Goal: Check status: Check status

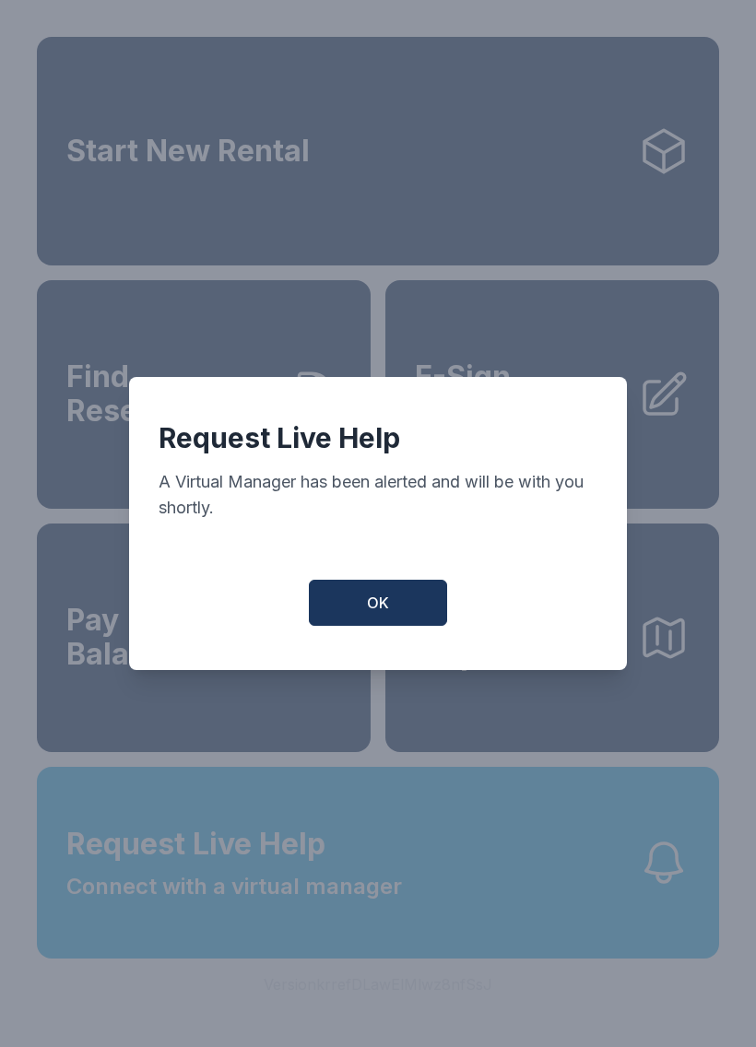
click at [394, 595] on button "OK" at bounding box center [378, 603] width 138 height 46
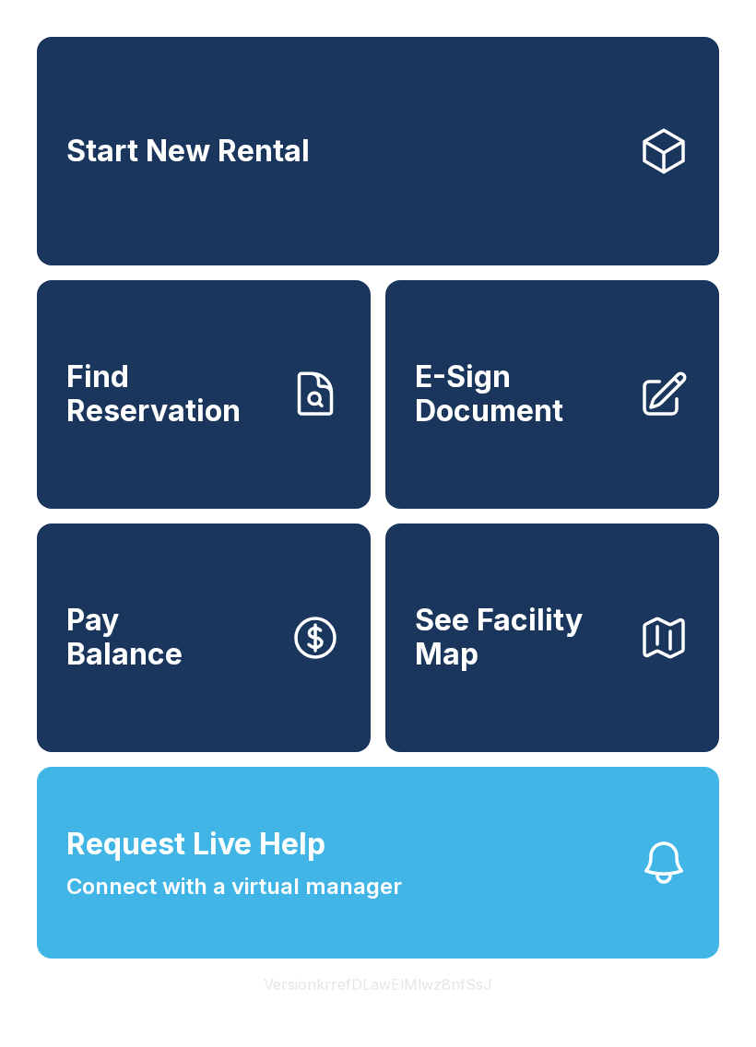
click at [192, 408] on span "Find Reservation" at bounding box center [170, 393] width 208 height 67
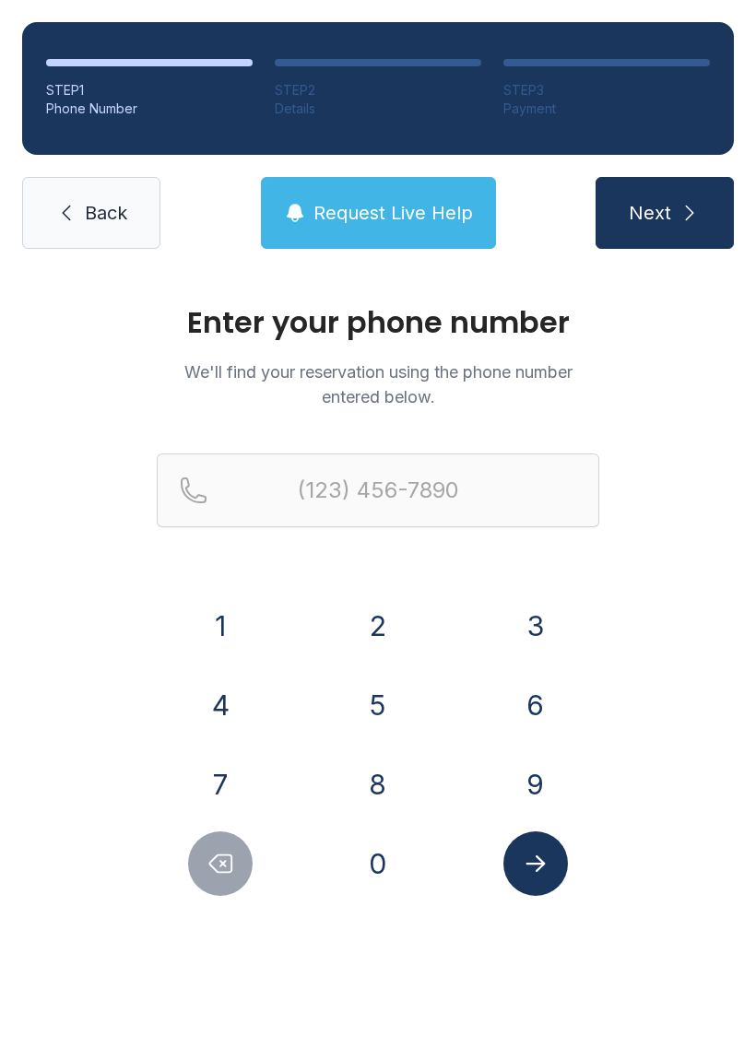
click at [241, 717] on button "4" at bounding box center [220, 705] width 65 height 65
click at [371, 868] on button "0" at bounding box center [378, 863] width 65 height 65
click at [214, 701] on button "4" at bounding box center [220, 705] width 65 height 65
click at [545, 625] on button "3" at bounding box center [535, 626] width 65 height 65
click at [225, 777] on button "7" at bounding box center [220, 784] width 65 height 65
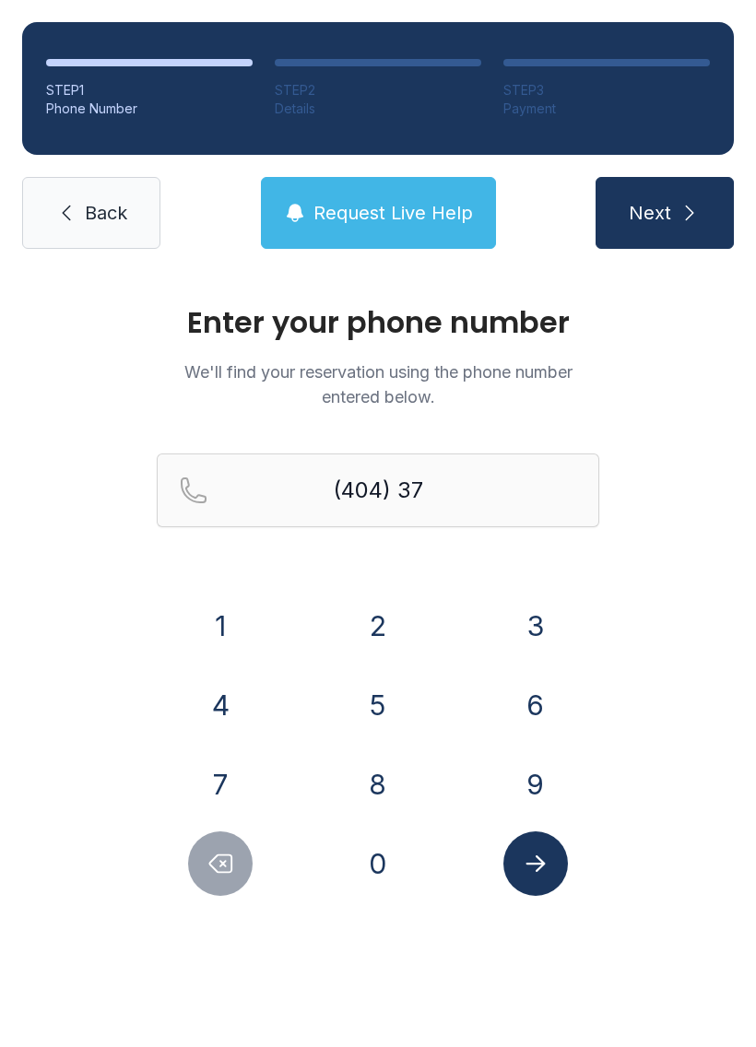
click at [371, 619] on button "2" at bounding box center [378, 626] width 65 height 65
click at [537, 784] on button "9" at bounding box center [535, 784] width 65 height 65
click at [228, 623] on button "1" at bounding box center [220, 626] width 65 height 65
click at [382, 782] on button "8" at bounding box center [378, 784] width 65 height 65
click at [224, 625] on button "1" at bounding box center [220, 626] width 65 height 65
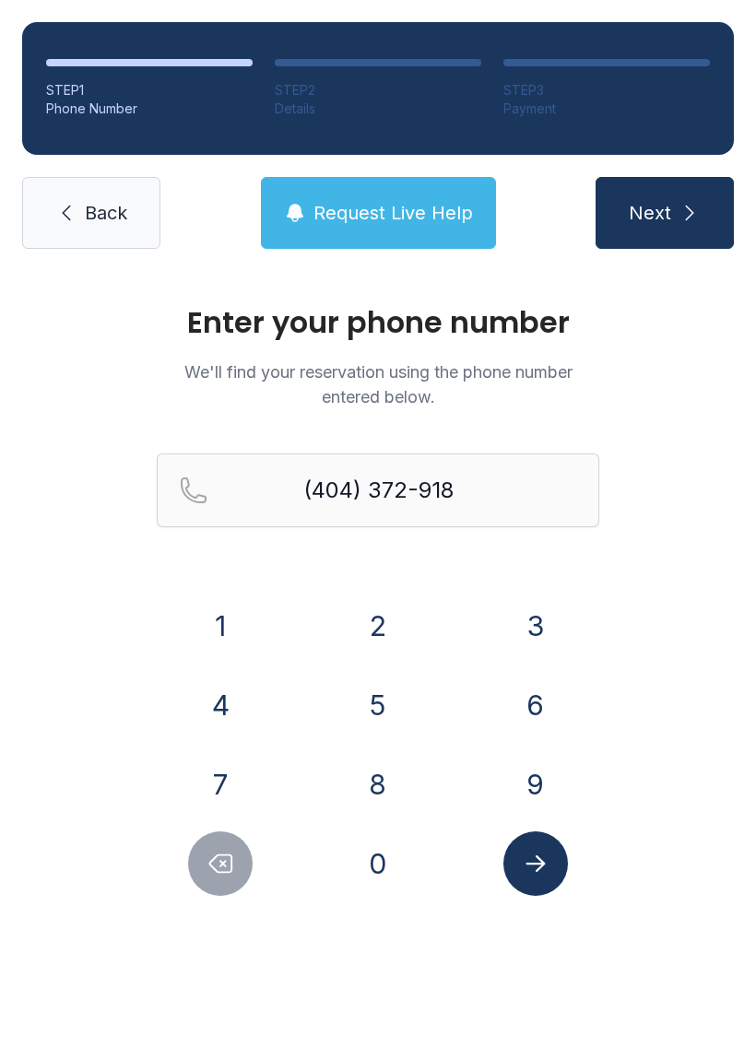
type input "[PHONE_NUMBER]"
